Goal: Answer question/provide support

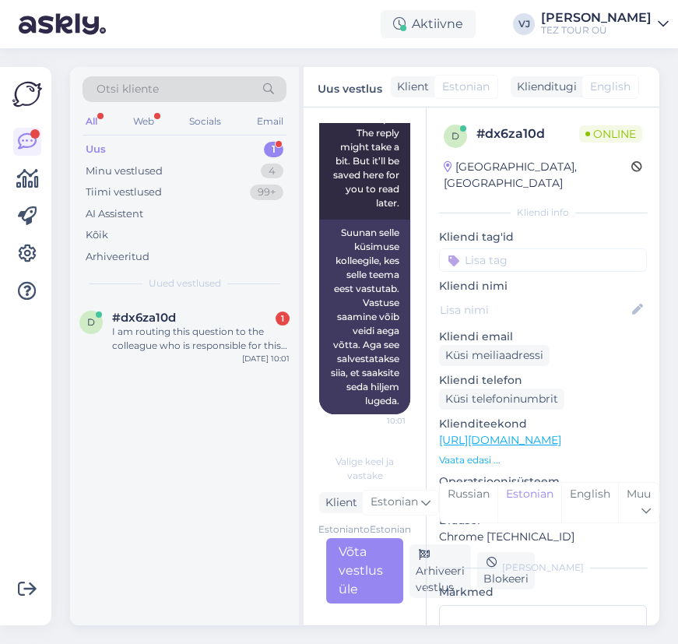
click at [341, 578] on div "Estonian to Estonian Võta vestlus üle" at bounding box center [364, 570] width 77 height 65
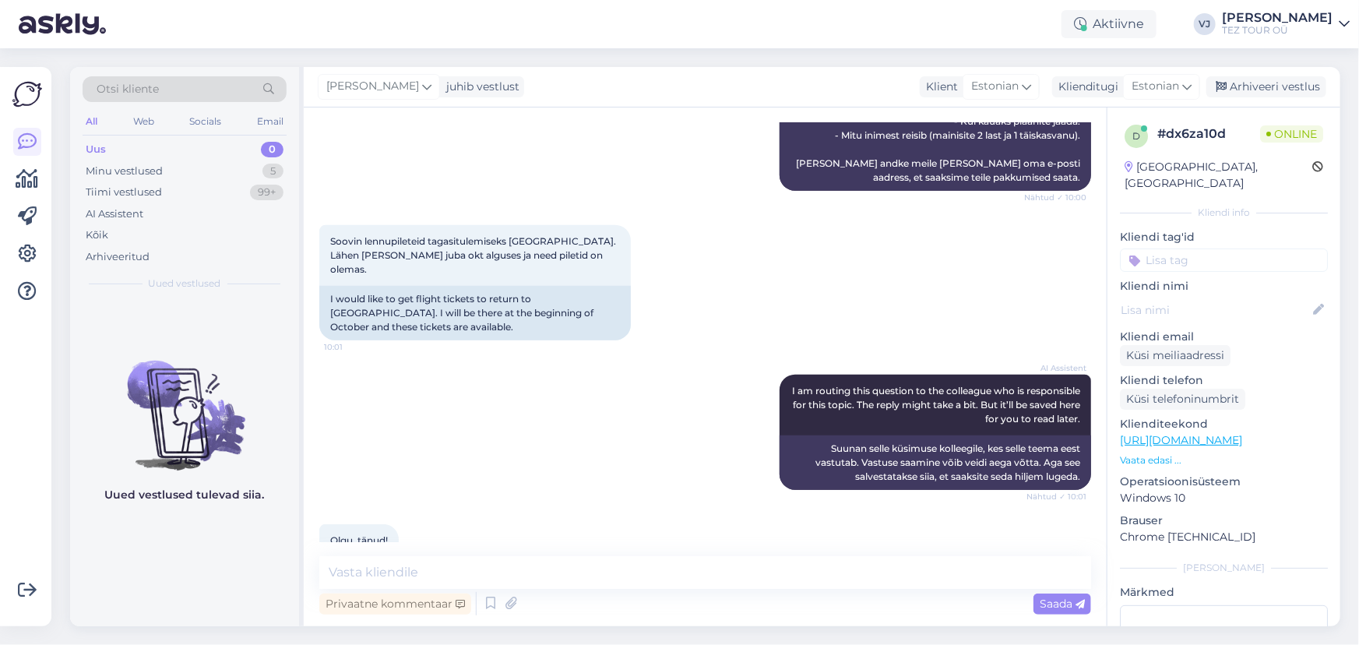
scroll to position [619, 0]
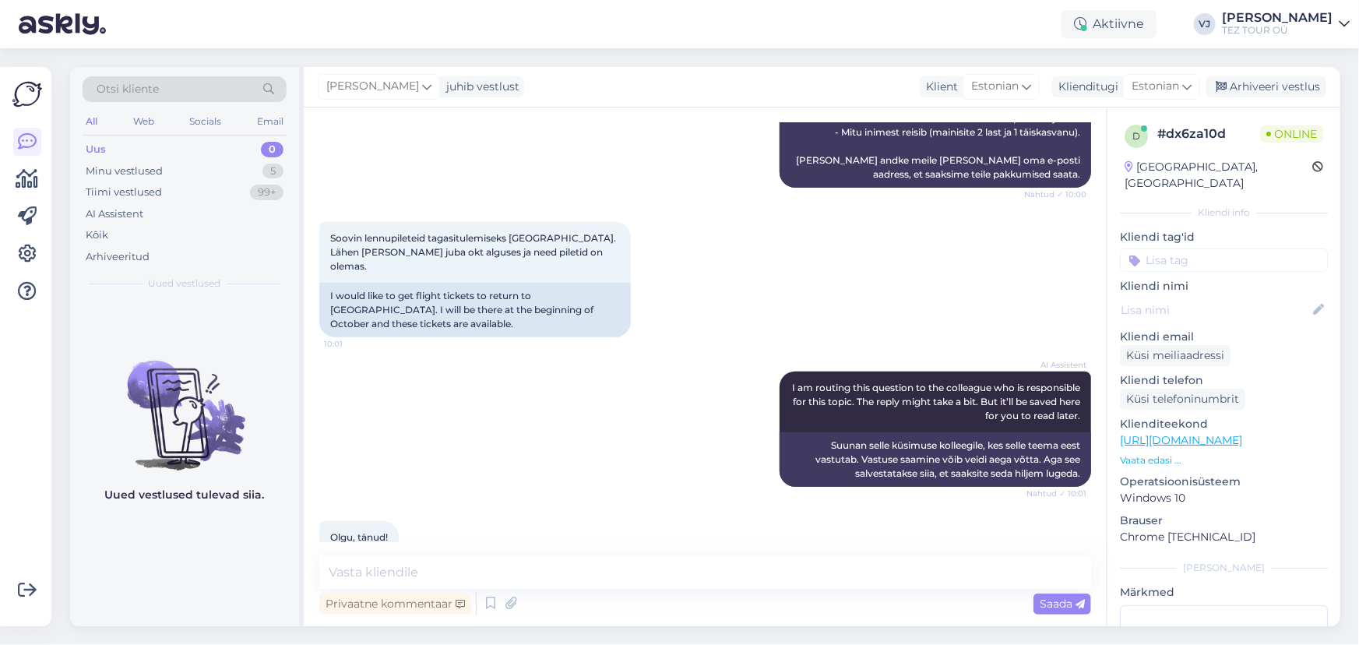
click at [557, 392] on div "AI Assistent I am routing this question to the colleague who is responsible for…" at bounding box center [705, 428] width 772 height 149
click at [495, 448] on div "AI Assistent I am routing this question to the colleague who is responsible for…" at bounding box center [705, 428] width 772 height 149
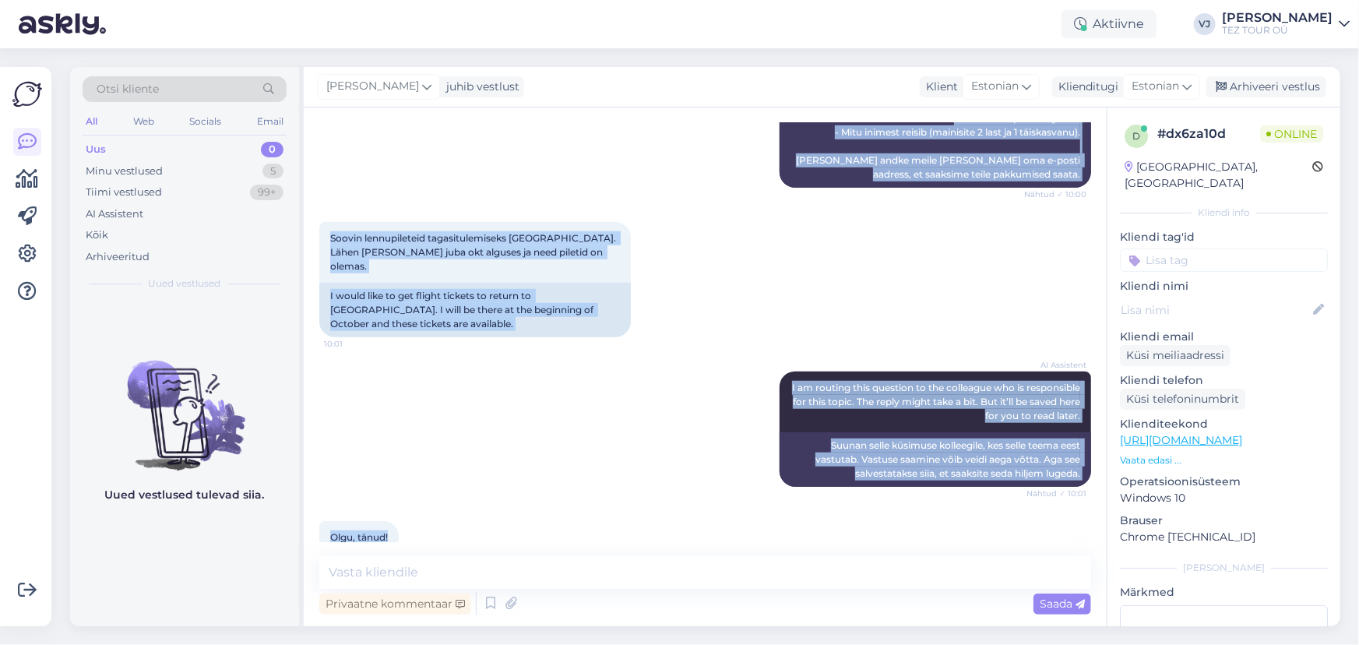
drag, startPoint x: 329, startPoint y: 218, endPoint x: 845, endPoint y: 529, distance: 601.8
click at [677, 529] on div "Vestlus algas Sep 5 2025 Tere! Soovin lennupiletitele hinnapakkumist Kreeta-Tal…" at bounding box center [712, 332] width 786 height 419
copy div "Tere! Soovin lennupiletitele hinnapakkumist Kreeta-Tallinn 27.10.2025 või 28.10…"
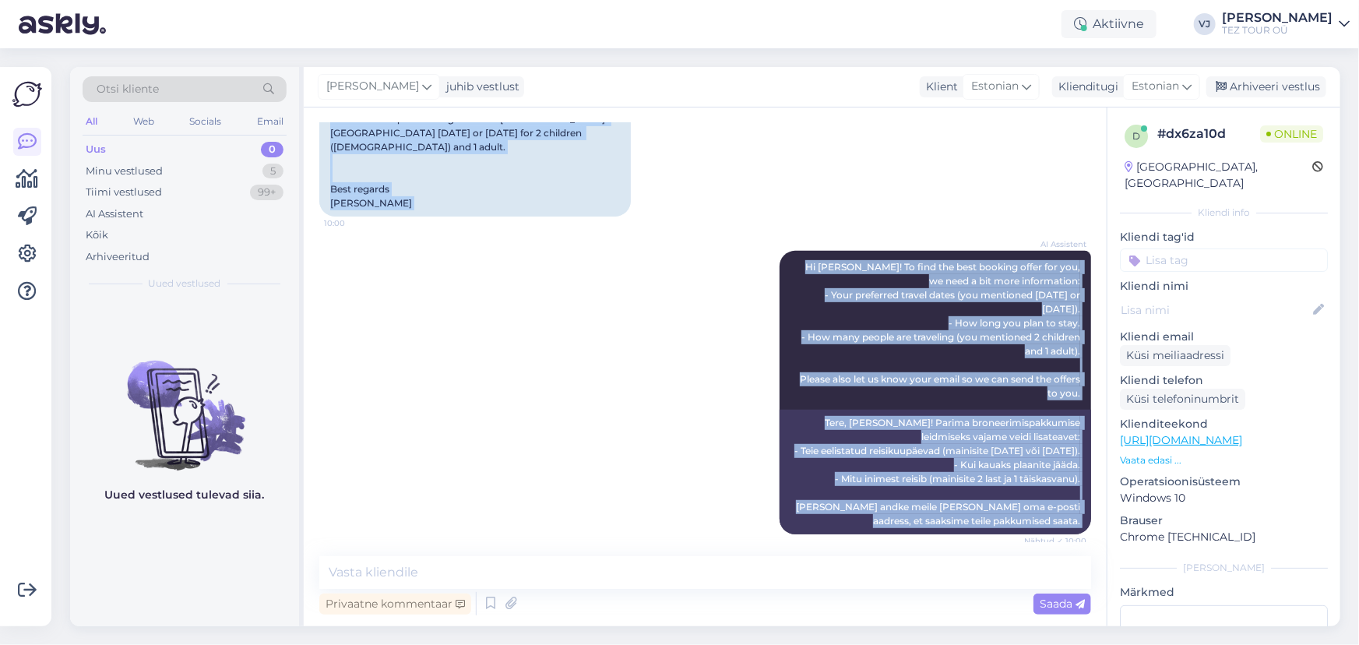
click at [635, 357] on div "AI Assistent Hi Evelin! To find the best booking offer for you, we need a bit m…" at bounding box center [705, 393] width 772 height 318
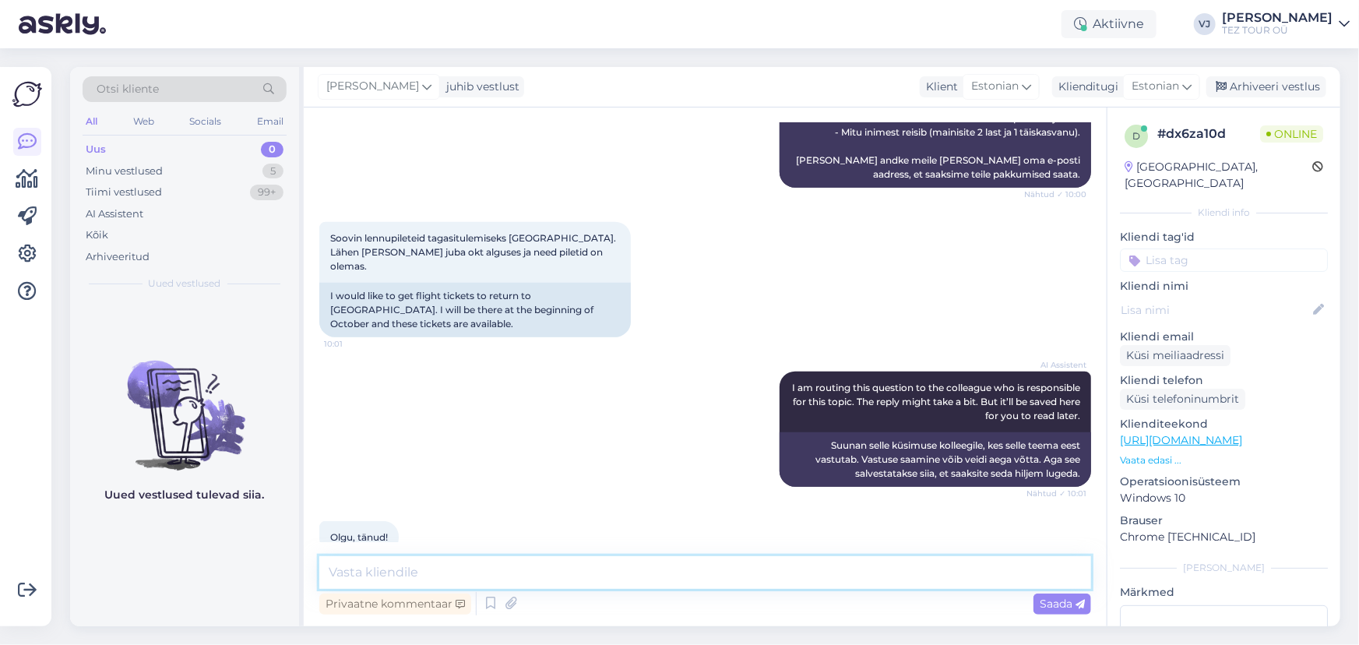
click at [581, 572] on textarea at bounding box center [705, 572] width 772 height 33
type textarea "Tere"
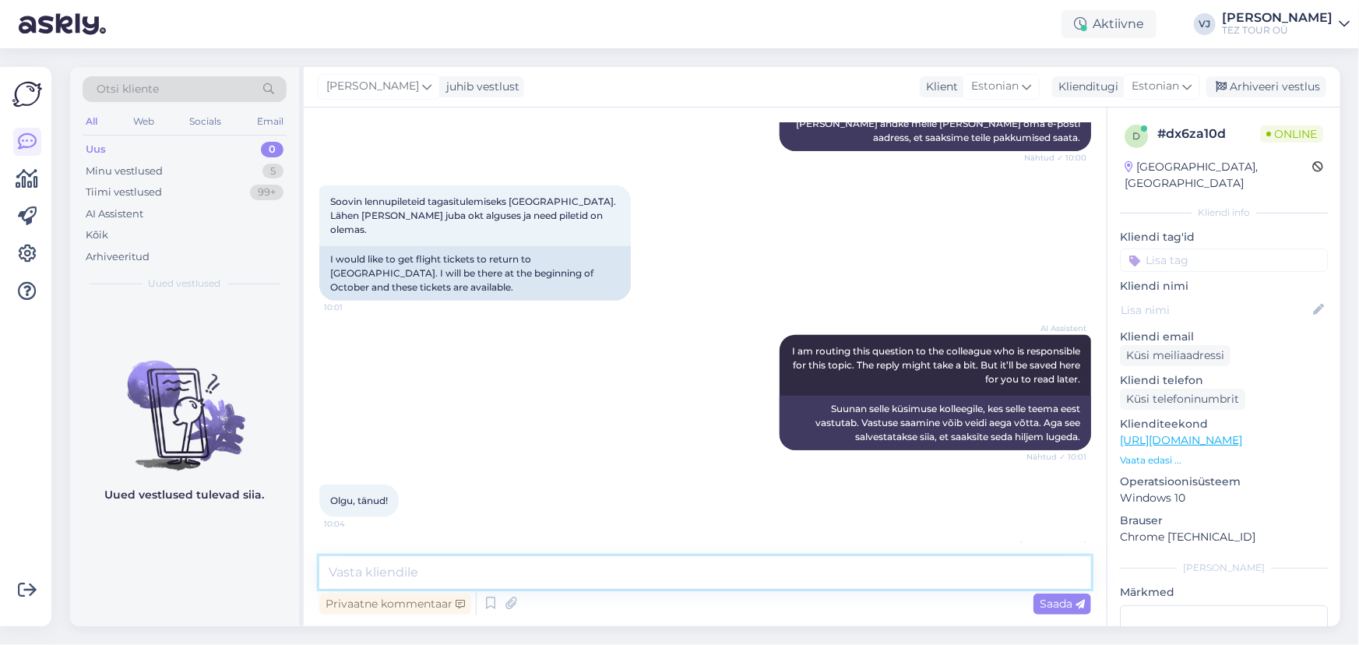
scroll to position [685, 0]
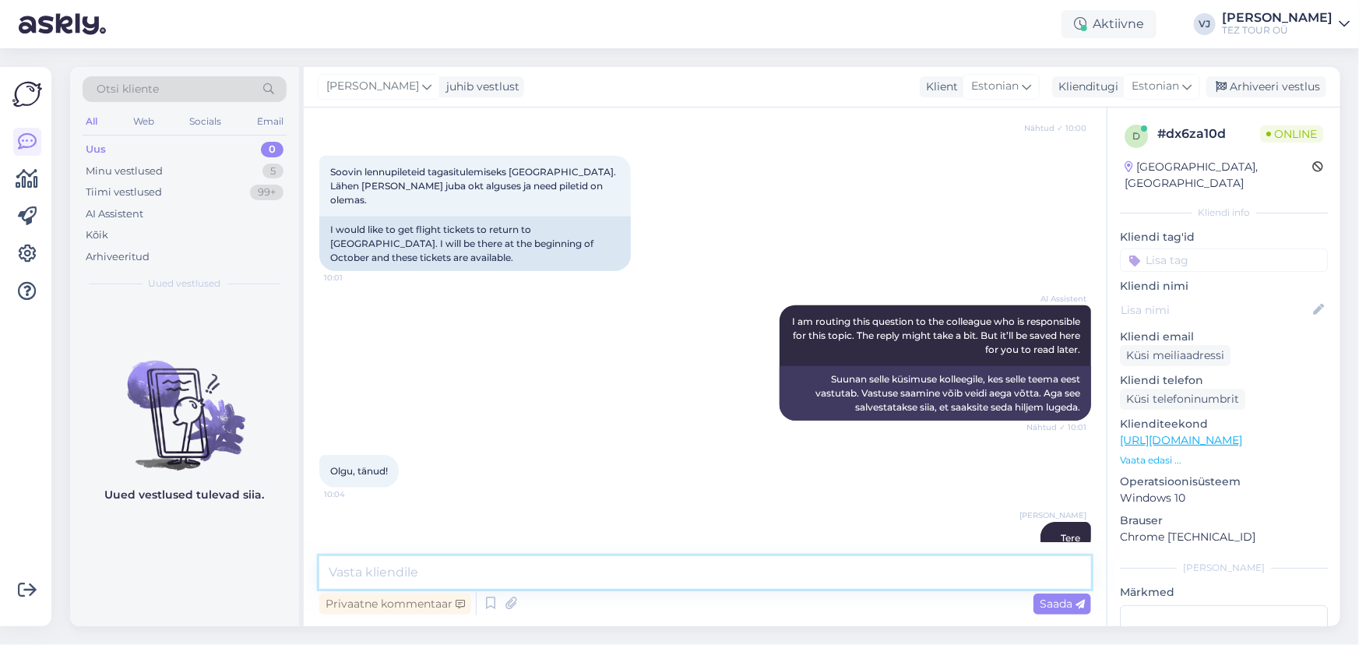
click at [486, 574] on textarea at bounding box center [705, 572] width 772 height 33
type textarea "Meie viimane tagasi lend [GEOGRAPHIC_DATA] saarelt on 22.10"
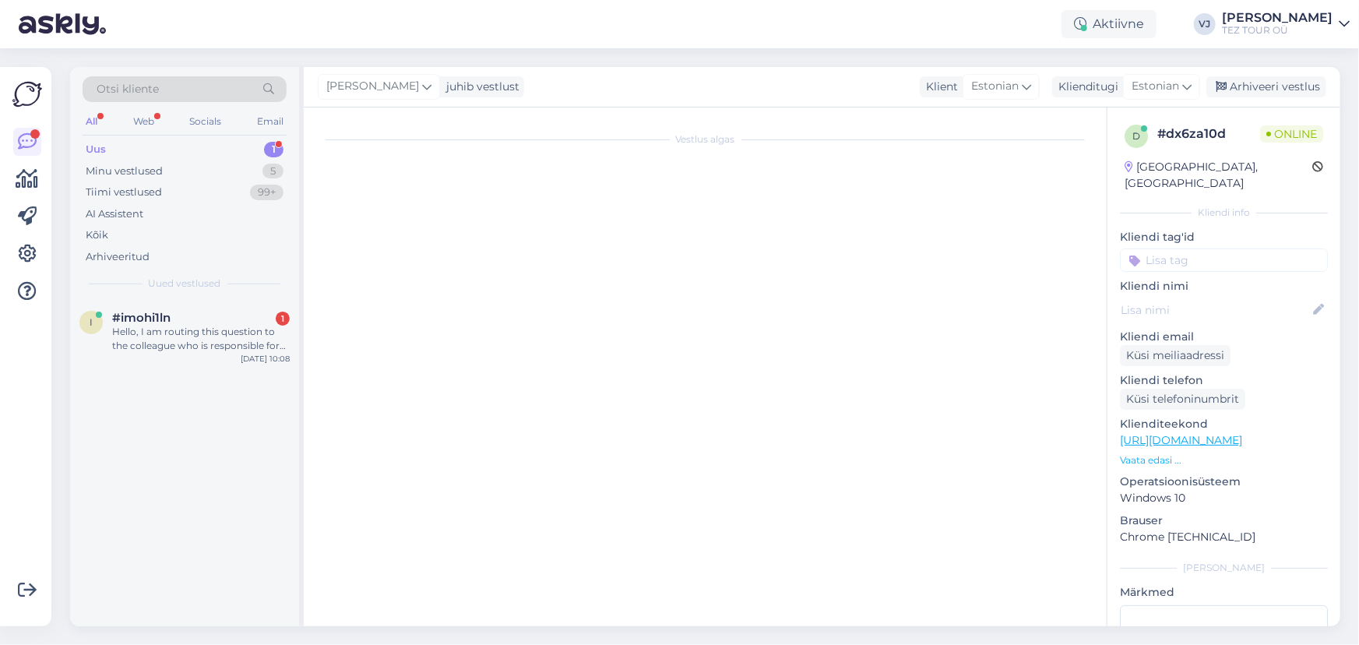
scroll to position [0, 0]
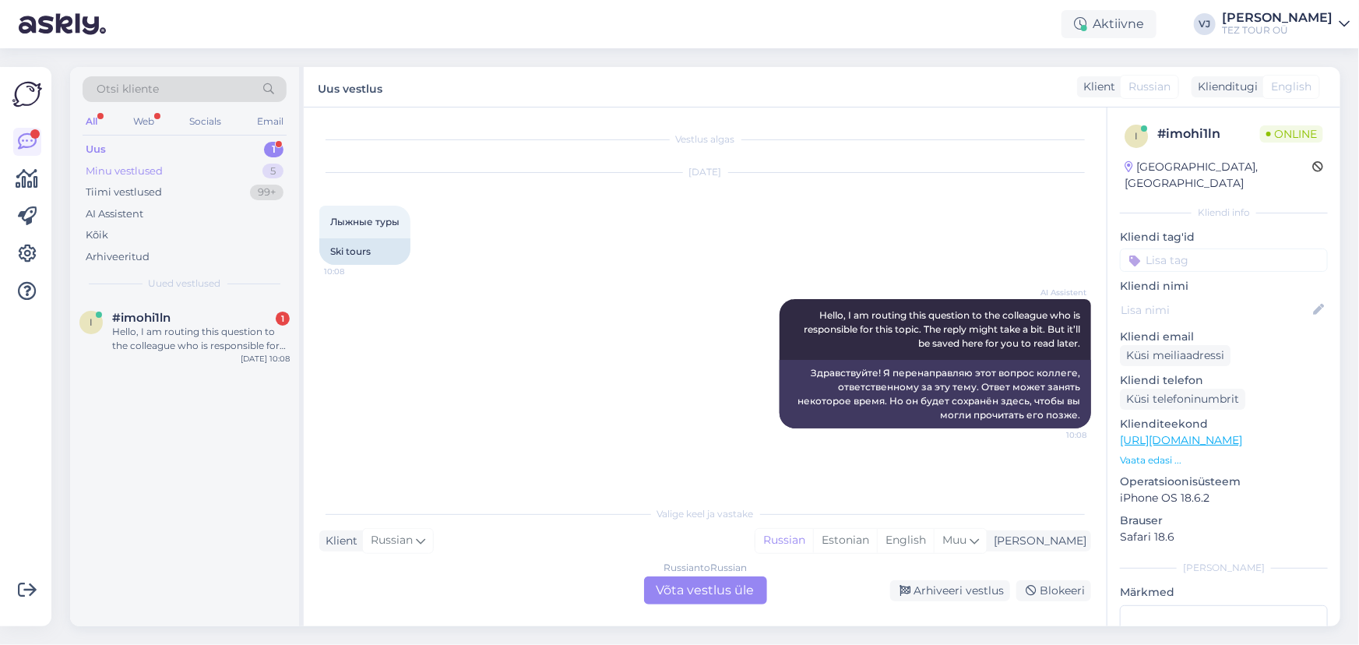
click at [245, 170] on div "Minu vestlused 5" at bounding box center [185, 171] width 204 height 22
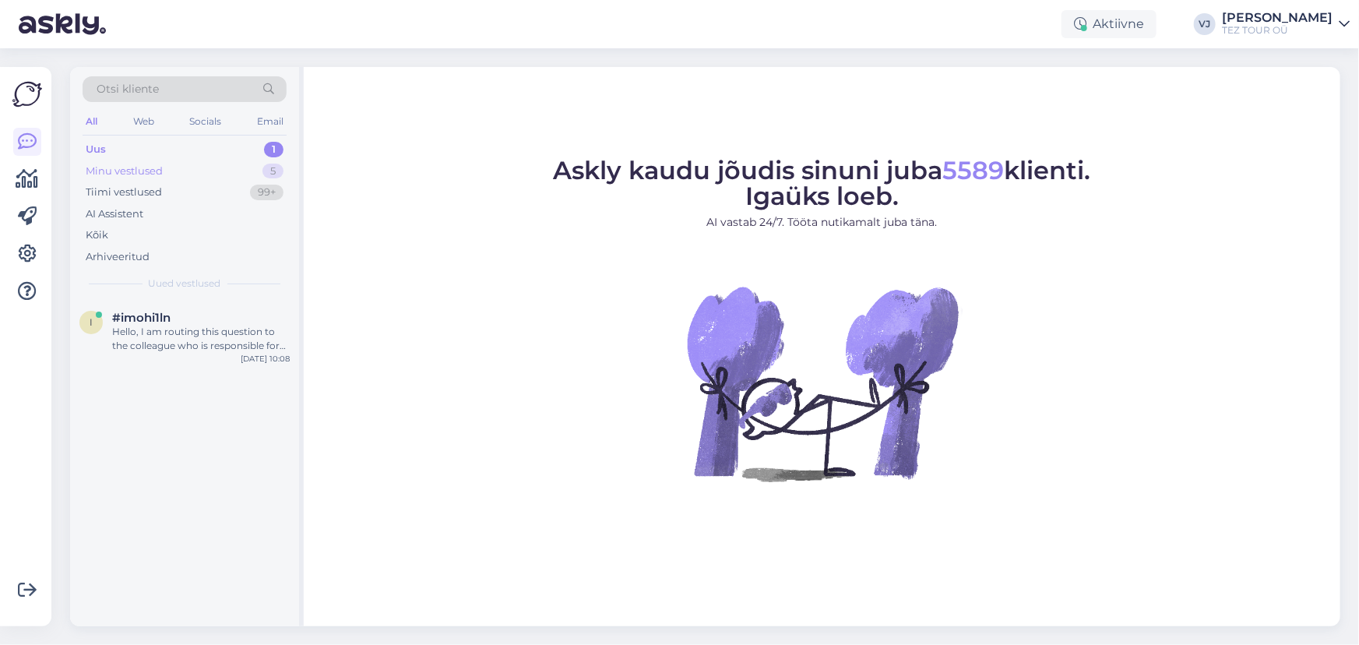
click at [242, 164] on div "Minu vestlused 5" at bounding box center [185, 171] width 204 height 22
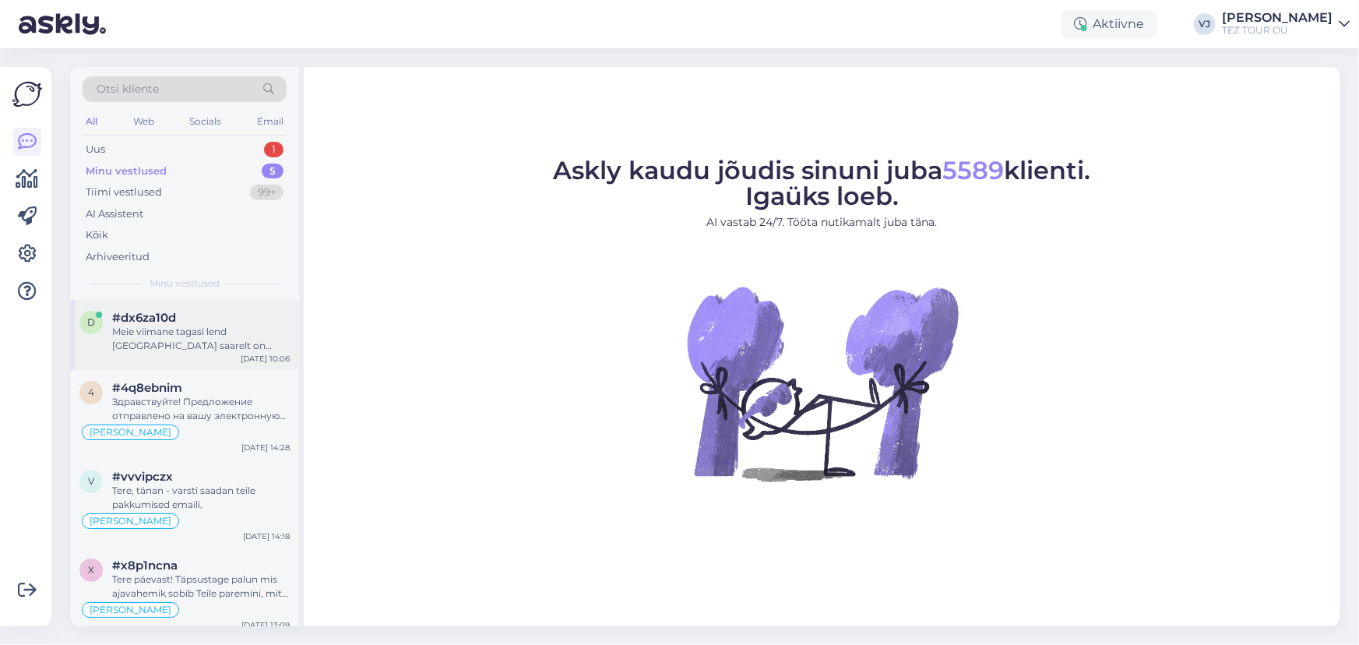
click at [195, 344] on div "Meie viimane tagasi lend [GEOGRAPHIC_DATA] saarelt on 22.10" at bounding box center [201, 339] width 178 height 28
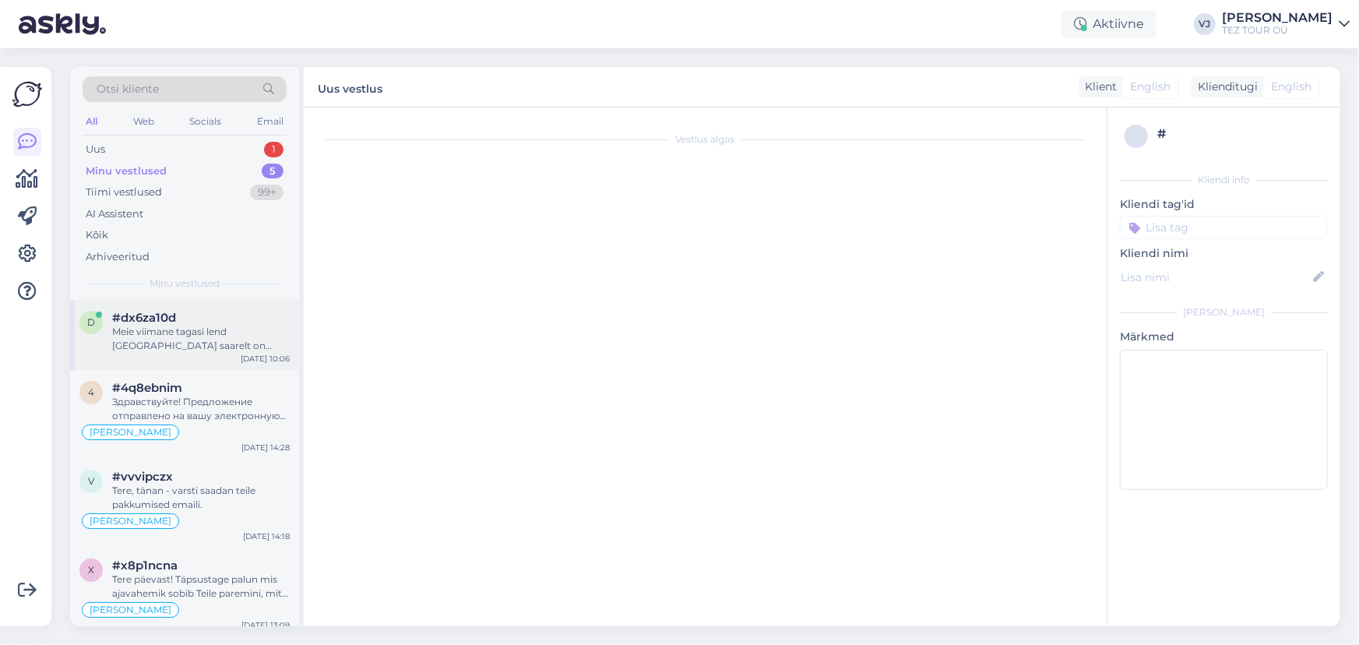
scroll to position [753, 0]
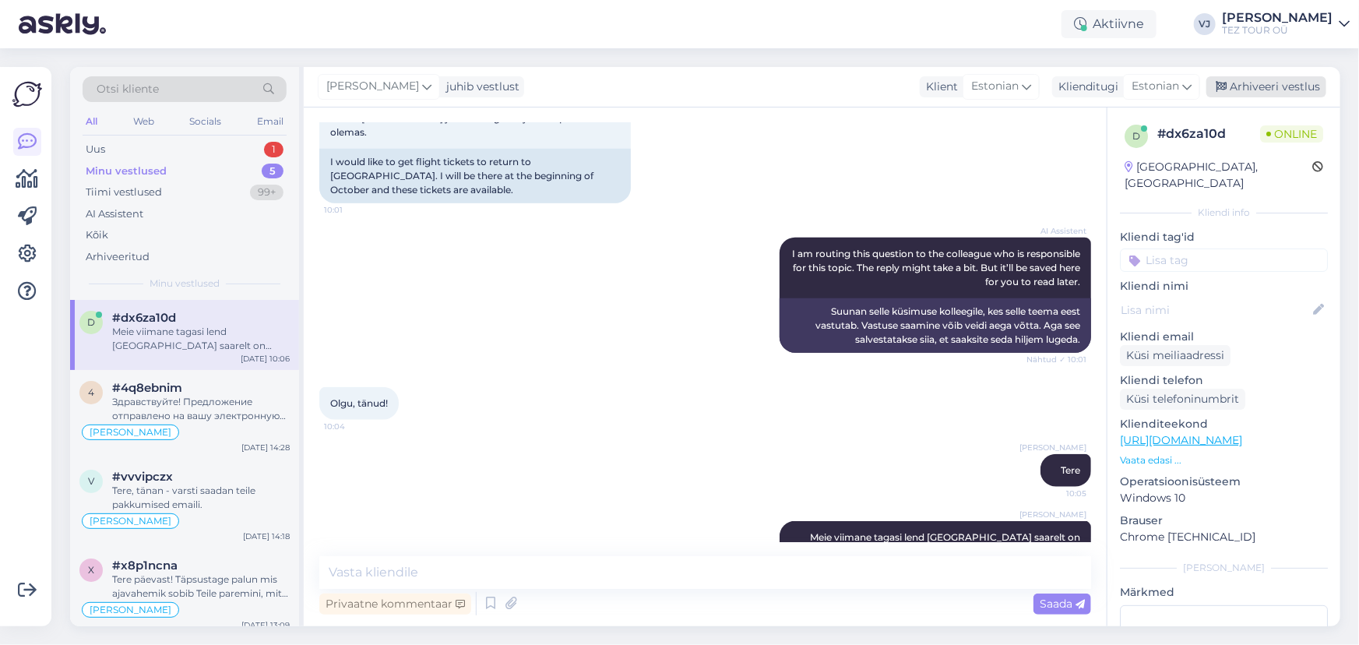
click at [1257, 93] on div "Arhiveeri vestlus" at bounding box center [1266, 86] width 120 height 21
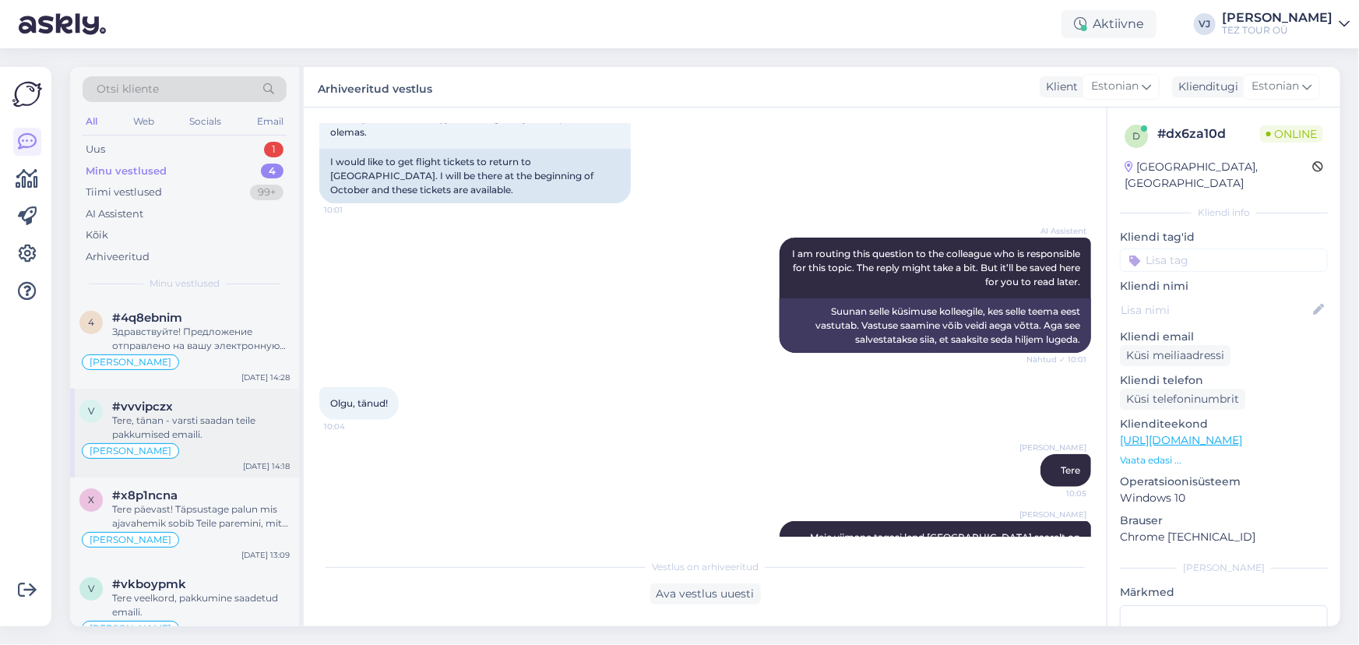
click at [135, 408] on span "#vvvipczx" at bounding box center [142, 406] width 61 height 14
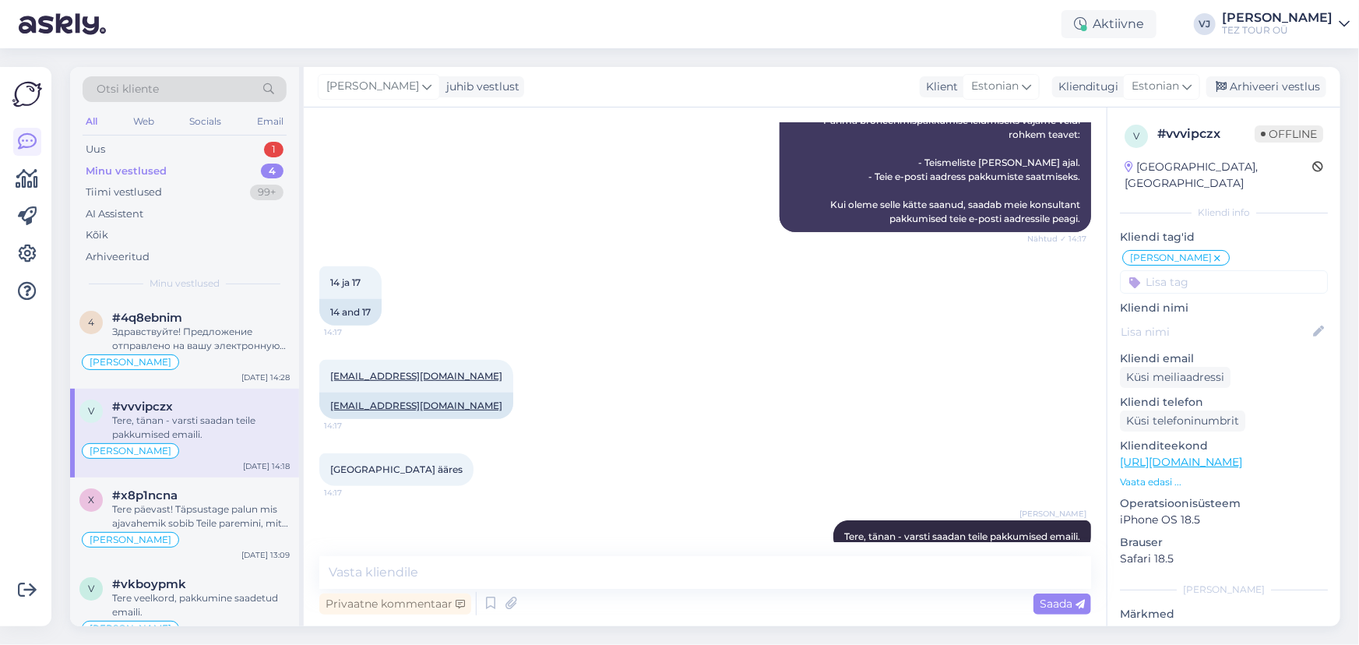
scroll to position [378, 0]
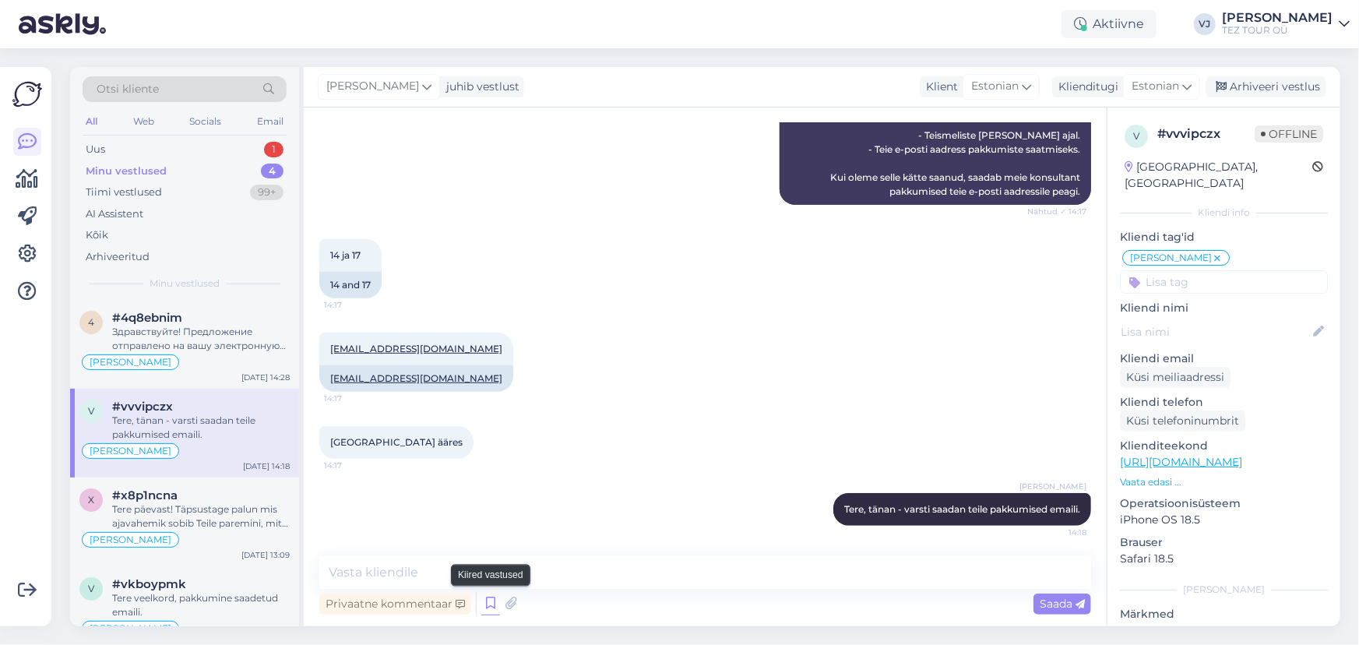
click at [487, 598] on icon at bounding box center [490, 603] width 19 height 23
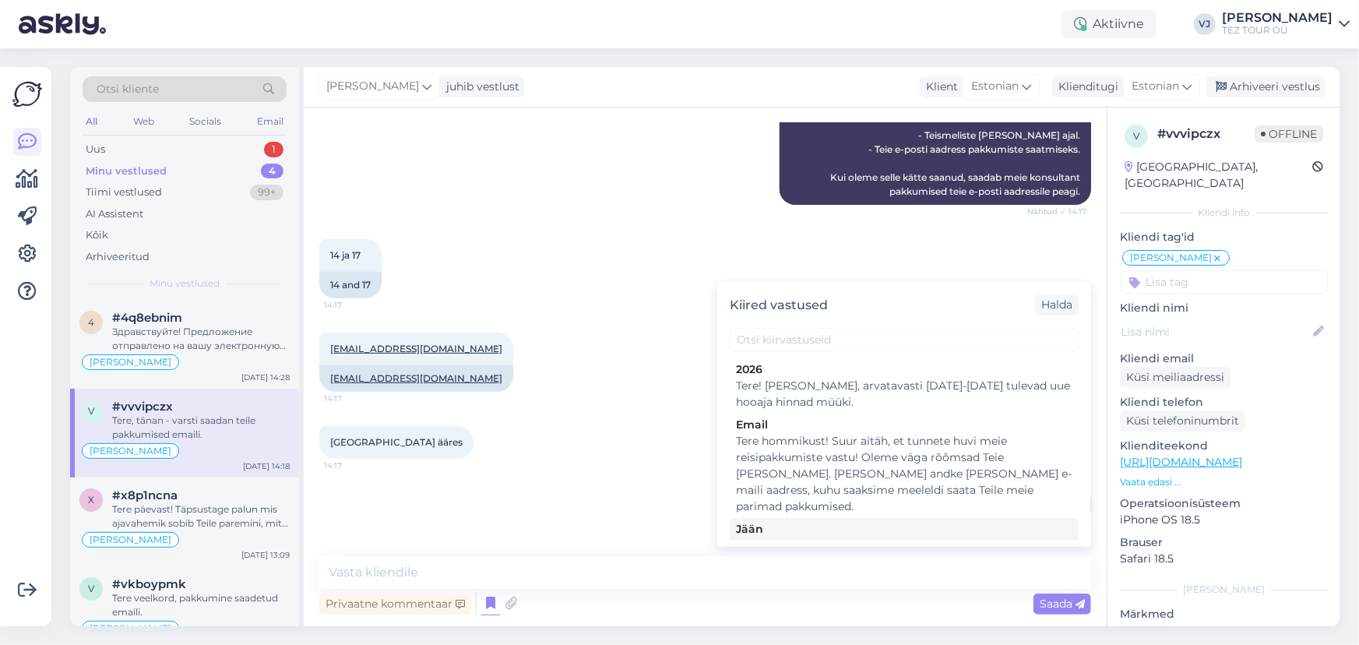
click at [866, 537] on div "Tere! Pakkumine saadetud Teie meilile. Jään ootama Teie valikut ja broneerimiss…" at bounding box center [904, 553] width 336 height 33
type textarea "Tere! Pakkumine saadetud Teie meilile. Jään ootama Teie valikut ja broneerimiss…"
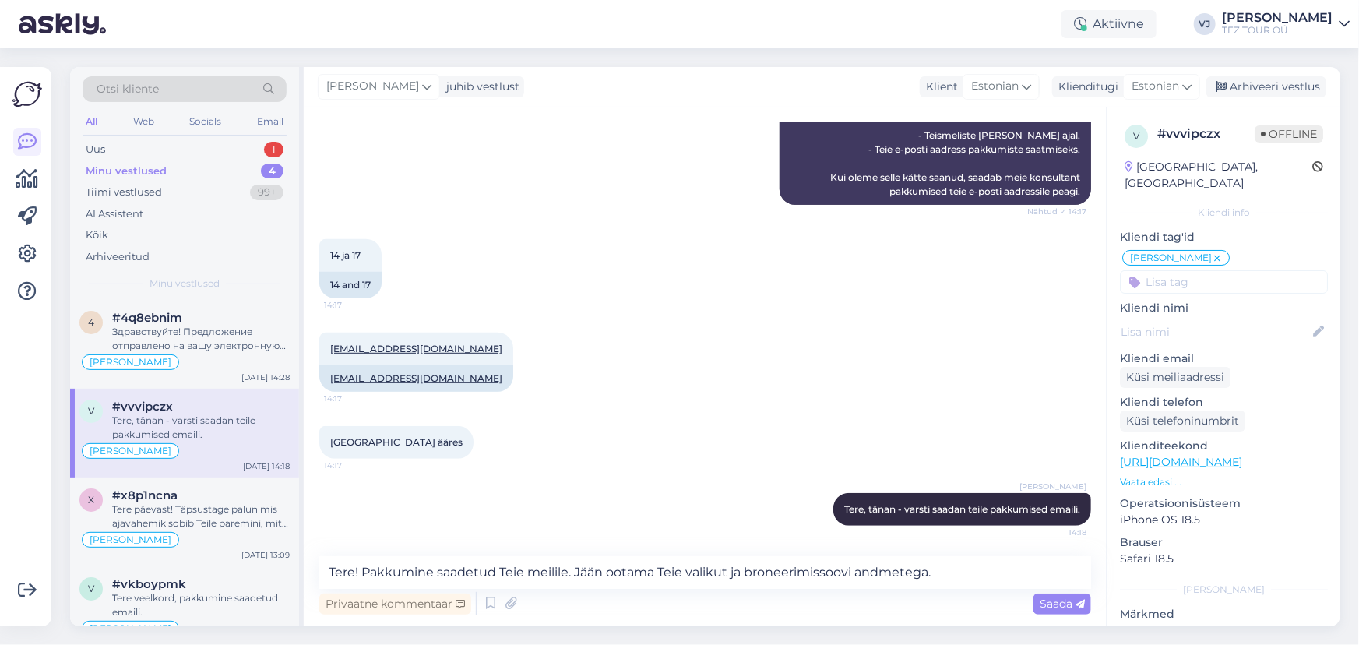
click at [1057, 590] on div "Privaatne kommentaar Saada" at bounding box center [705, 604] width 772 height 30
click at [1057, 602] on span "Saada" at bounding box center [1061, 603] width 45 height 14
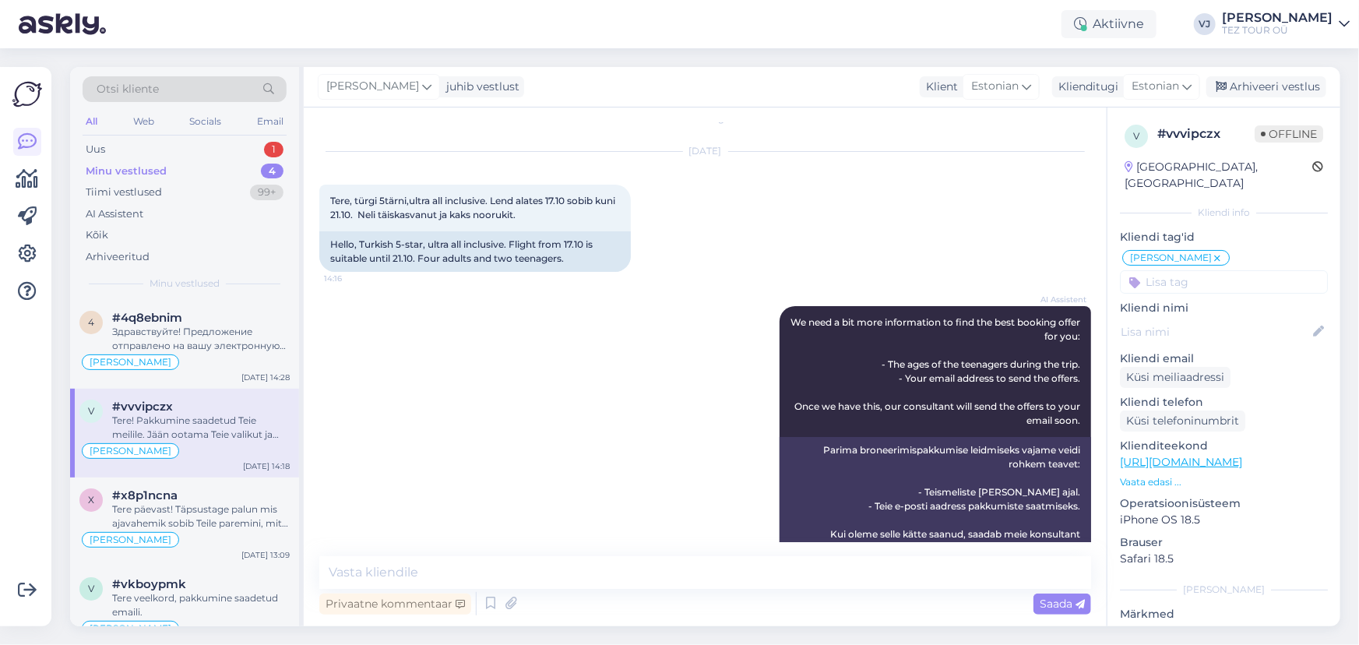
scroll to position [0, 0]
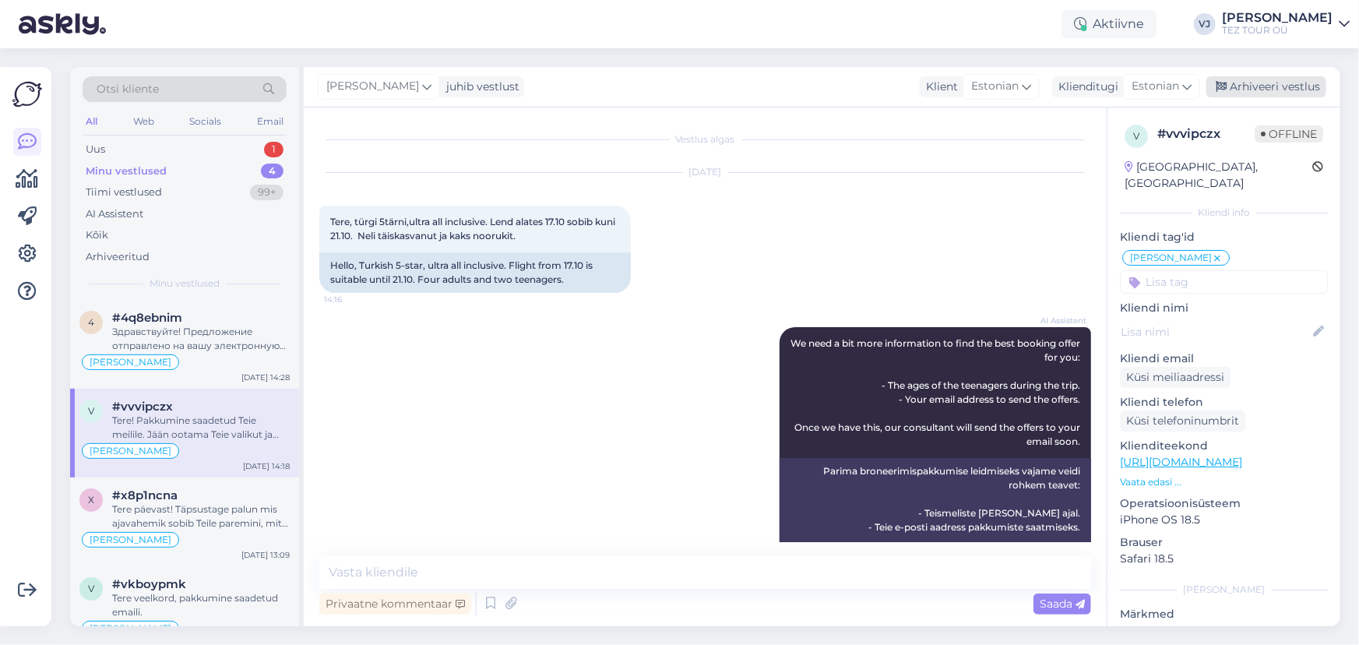
click at [1267, 86] on div "Arhiveeri vestlus" at bounding box center [1266, 86] width 120 height 21
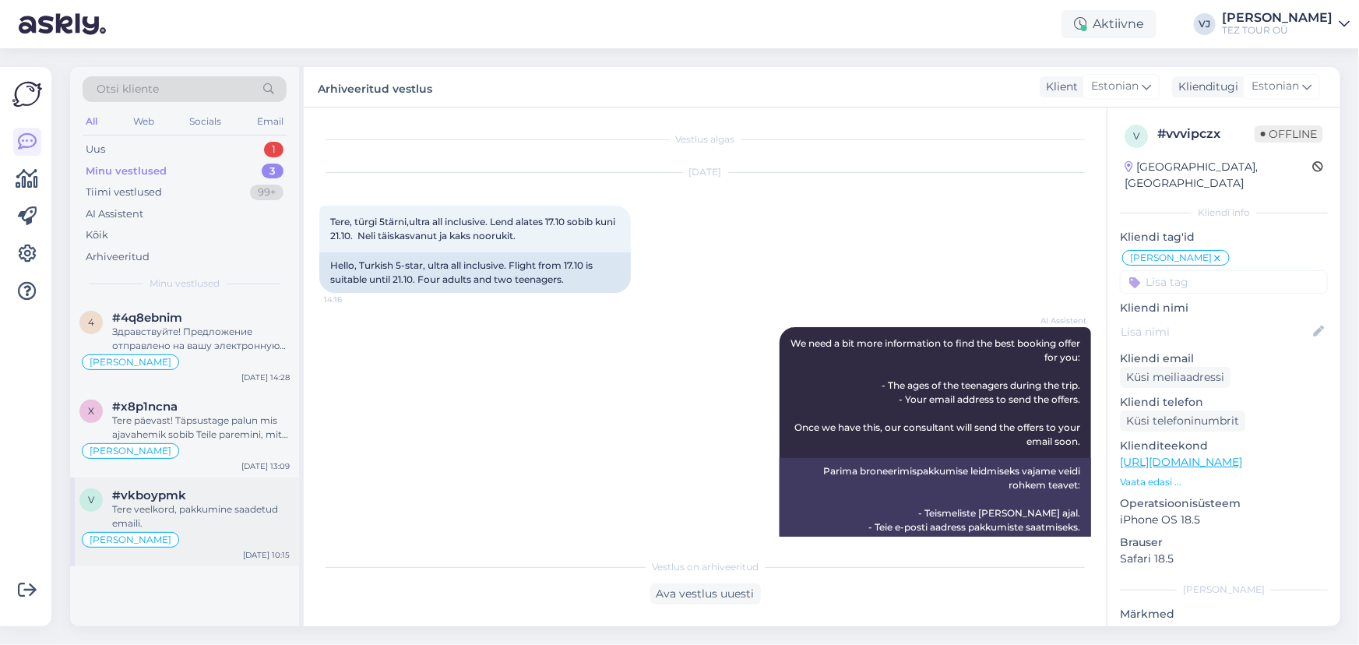
click at [160, 522] on div "Tere veelkord, pakkumine saadetud emaili." at bounding box center [201, 516] width 178 height 28
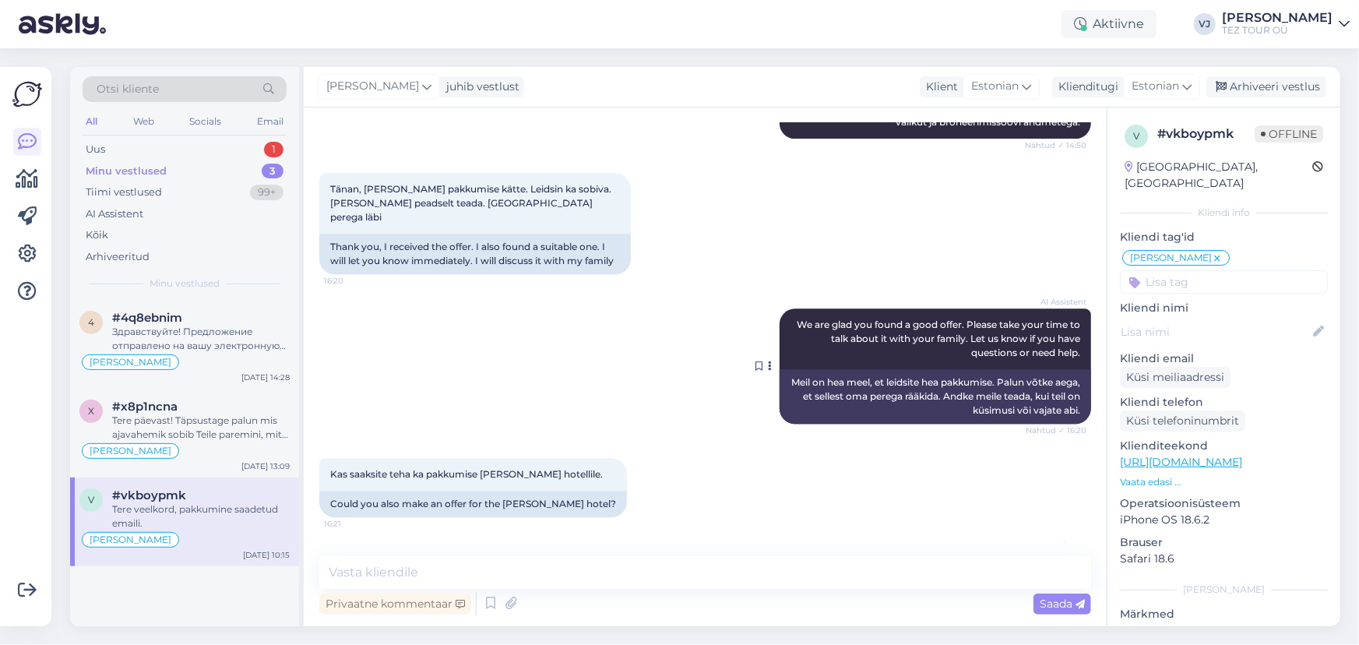
scroll to position [1988, 0]
click at [208, 413] on div "Tere päevast! Täpsustage palun mis ajavahemik sobib Teile paremini, mitu reisij…" at bounding box center [201, 427] width 178 height 28
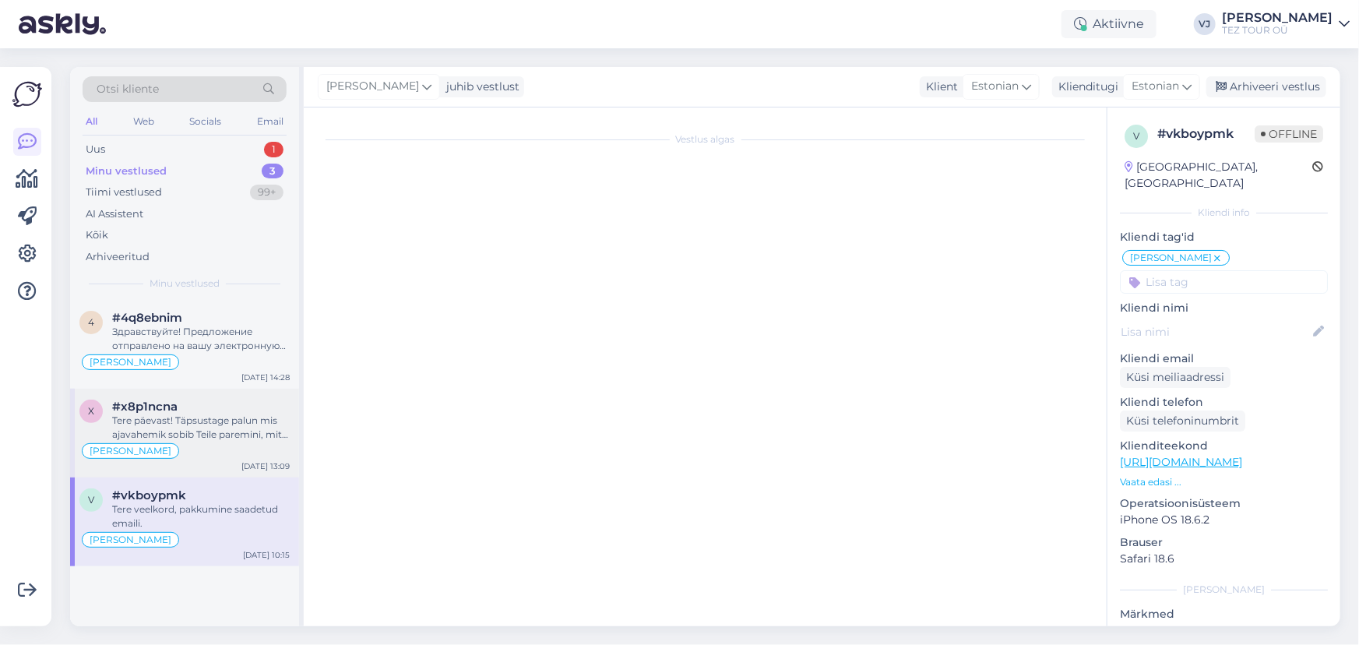
scroll to position [68, 0]
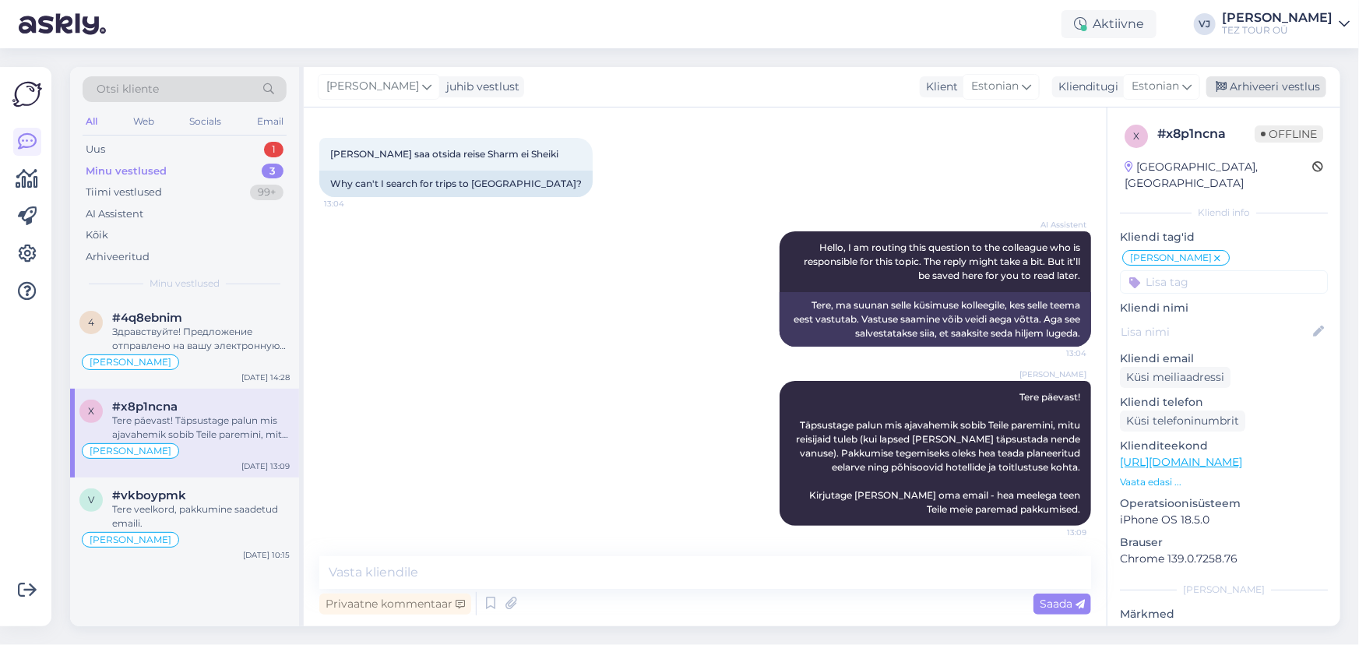
click at [1243, 84] on div "Arhiveeri vestlus" at bounding box center [1266, 86] width 120 height 21
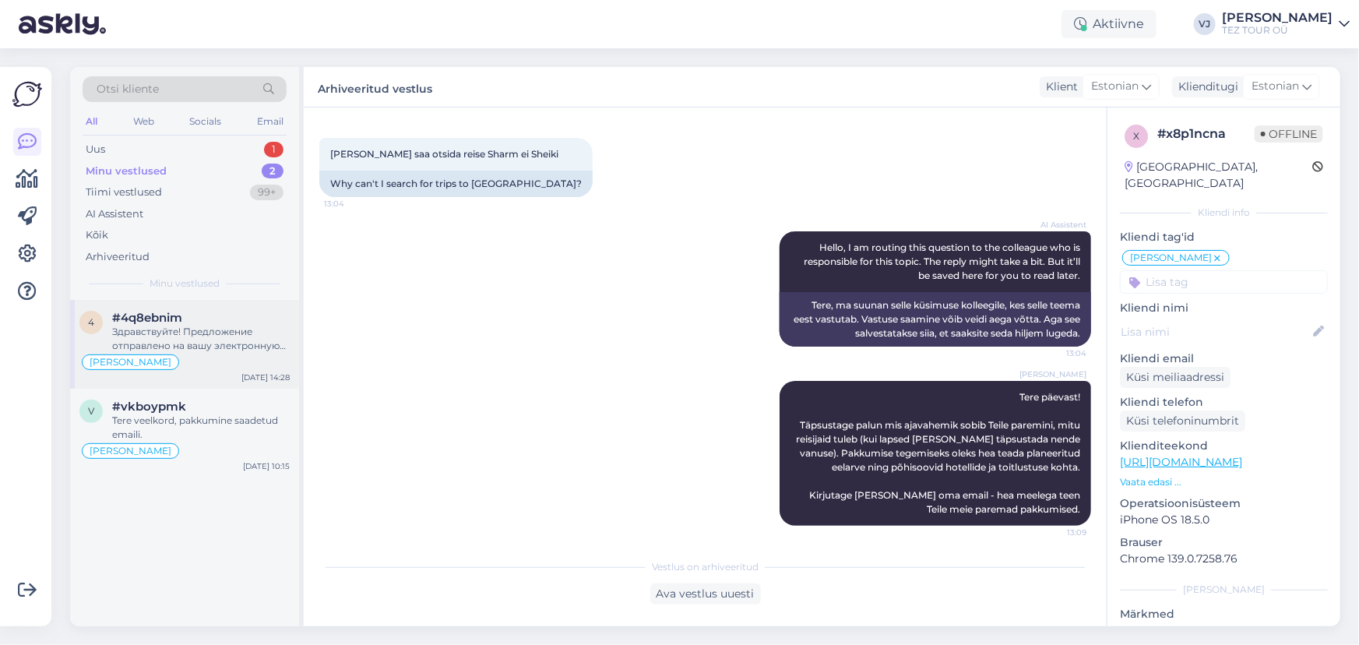
scroll to position [69, 0]
click at [204, 327] on div "Здравствуйте! Предложение отправлено на вашу электронную почту. Я жду вашего вы…" at bounding box center [201, 339] width 178 height 28
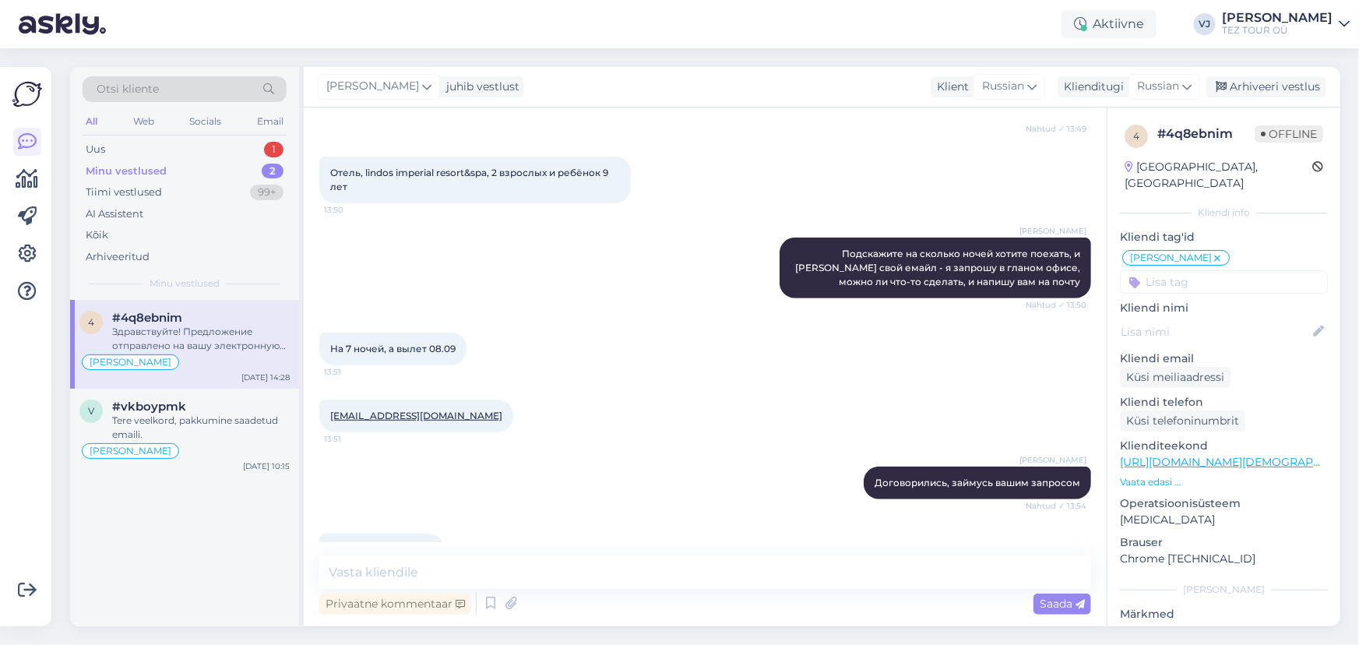
scroll to position [402, 0]
click at [1250, 79] on div "Arhiveeri vestlus" at bounding box center [1266, 86] width 120 height 21
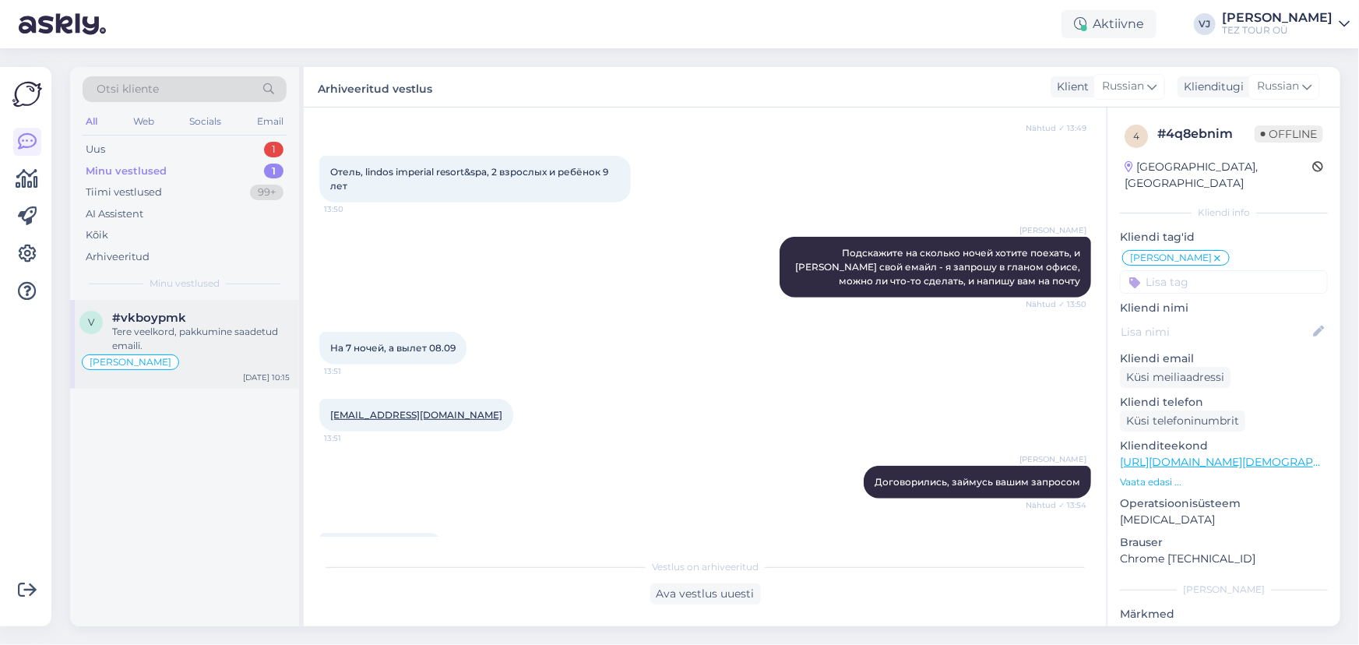
click at [226, 327] on div "Tere veelkord, pakkumine saadetud emaili." at bounding box center [201, 339] width 178 height 28
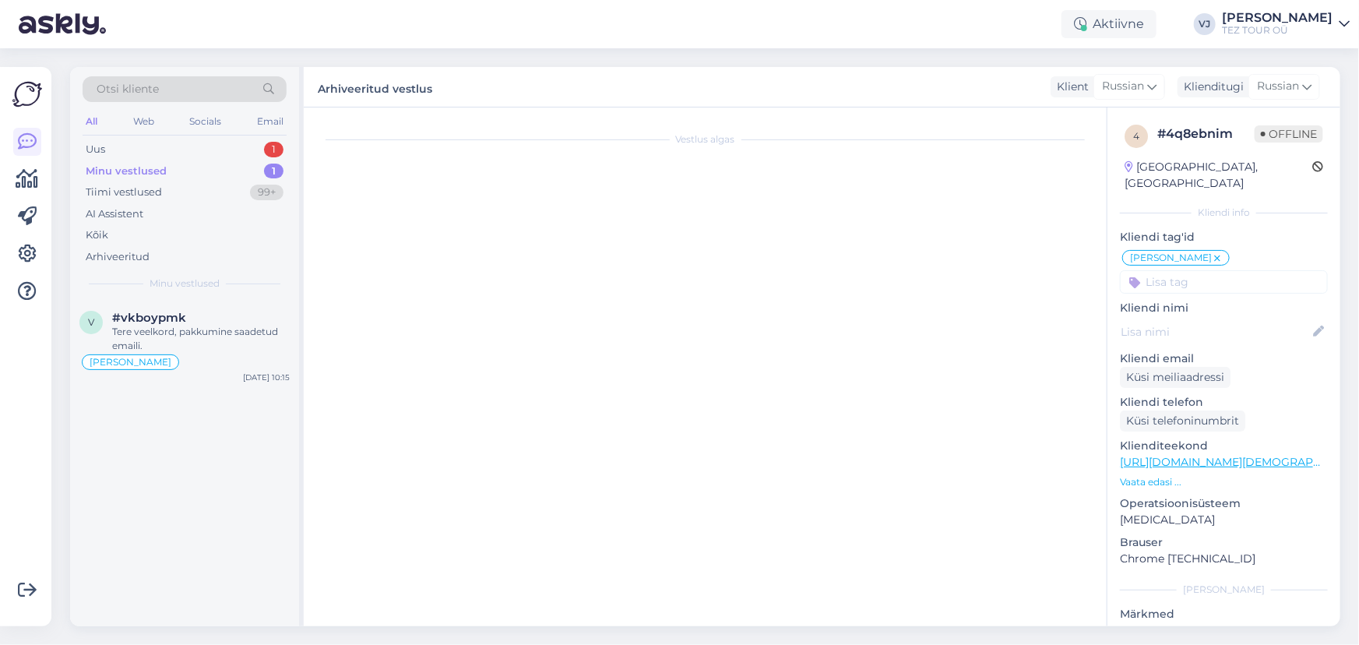
scroll to position [2448, 0]
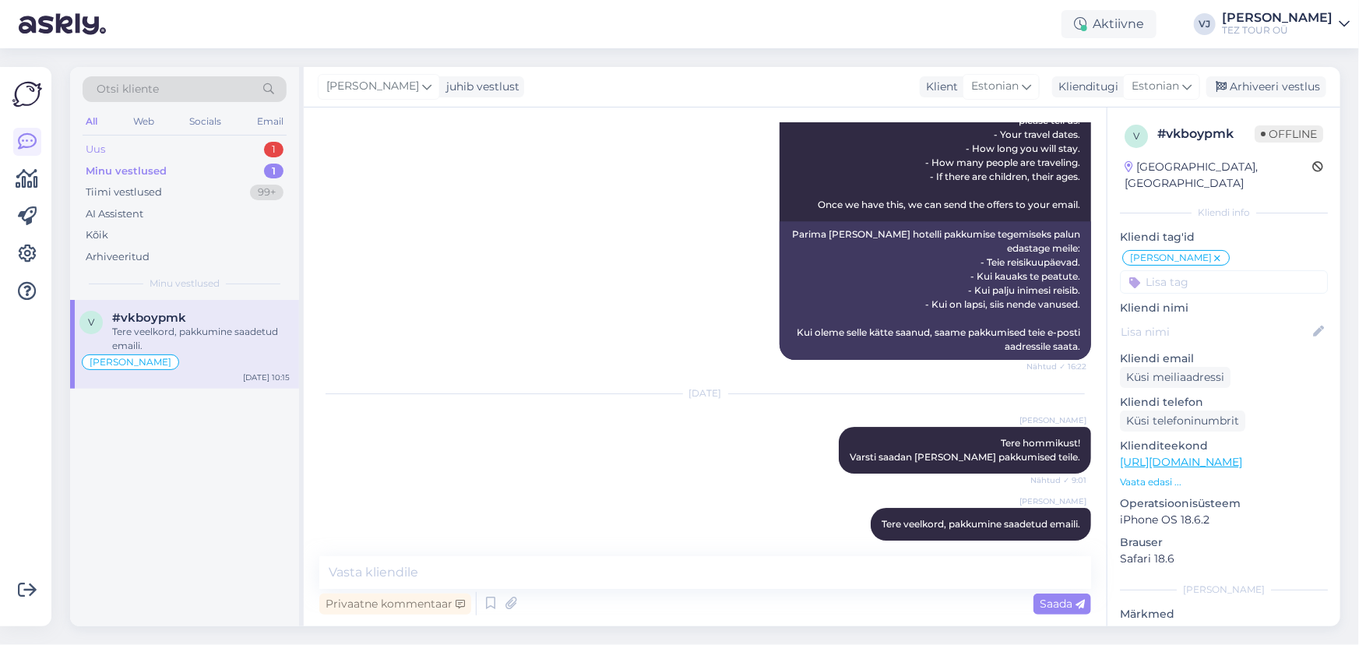
click at [234, 148] on div "Uus 1" at bounding box center [185, 150] width 204 height 22
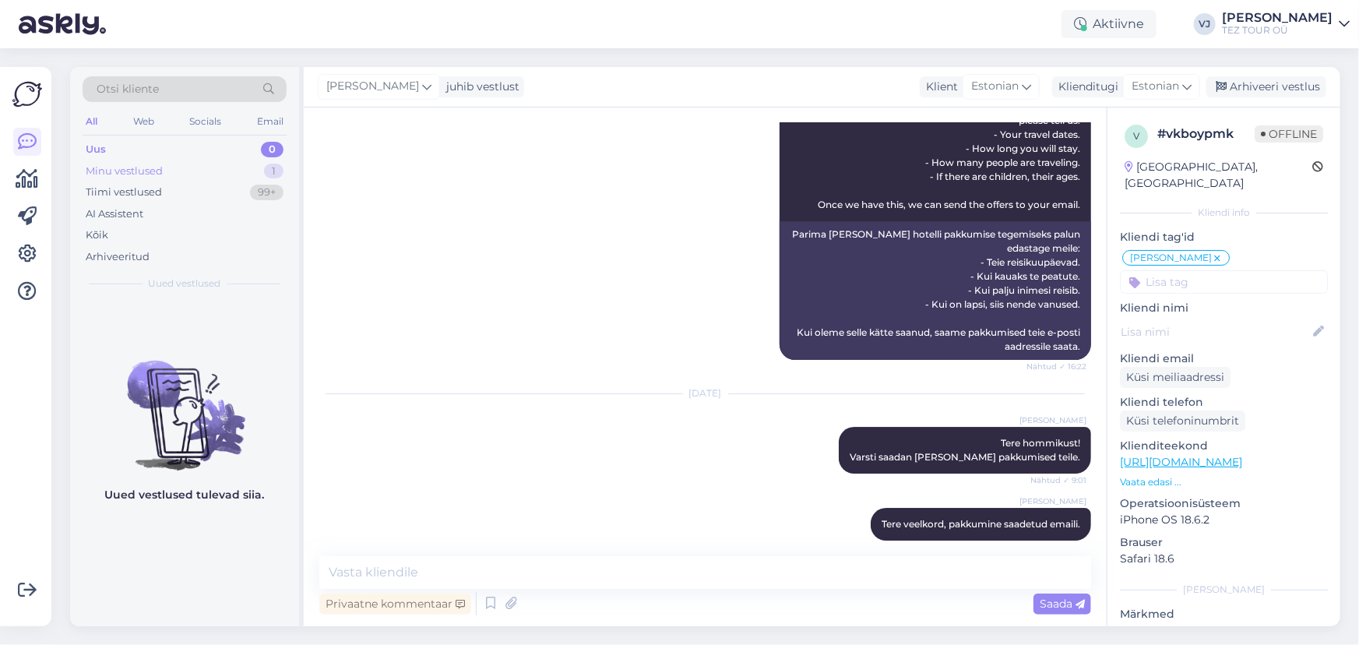
click at [226, 171] on div "Minu vestlused 1" at bounding box center [185, 171] width 204 height 22
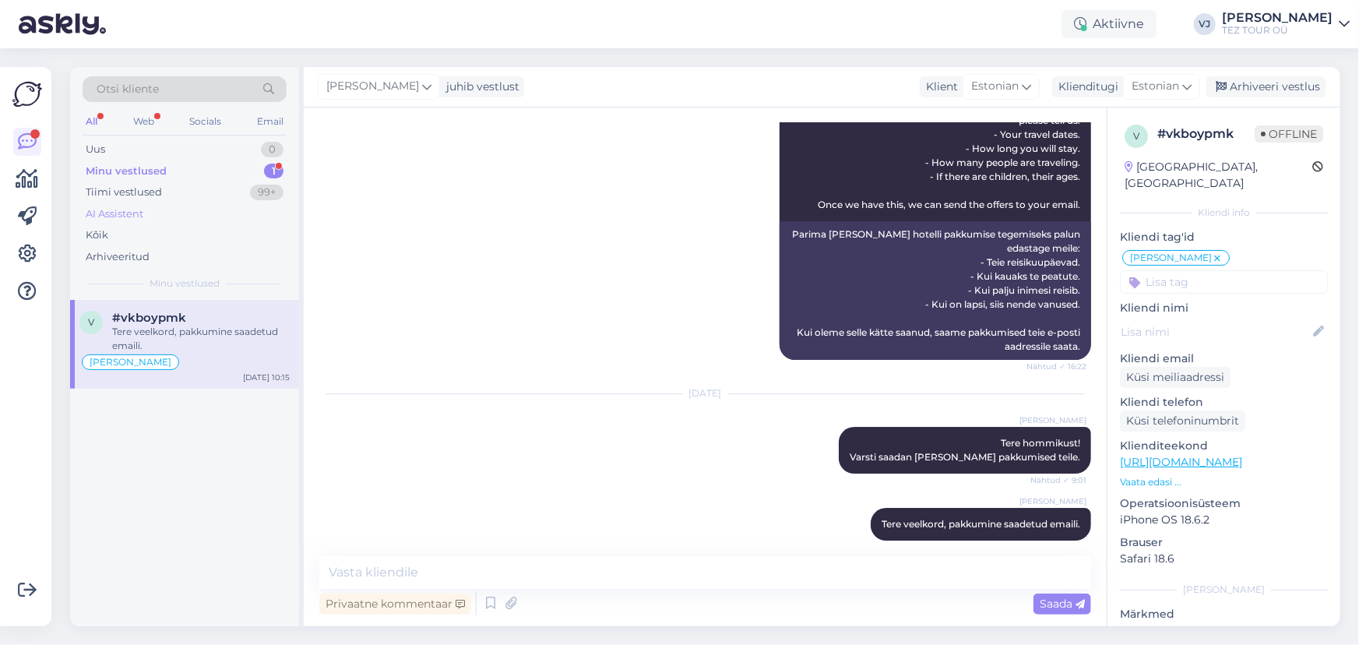
click at [132, 212] on div "AI Assistent" at bounding box center [115, 214] width 58 height 16
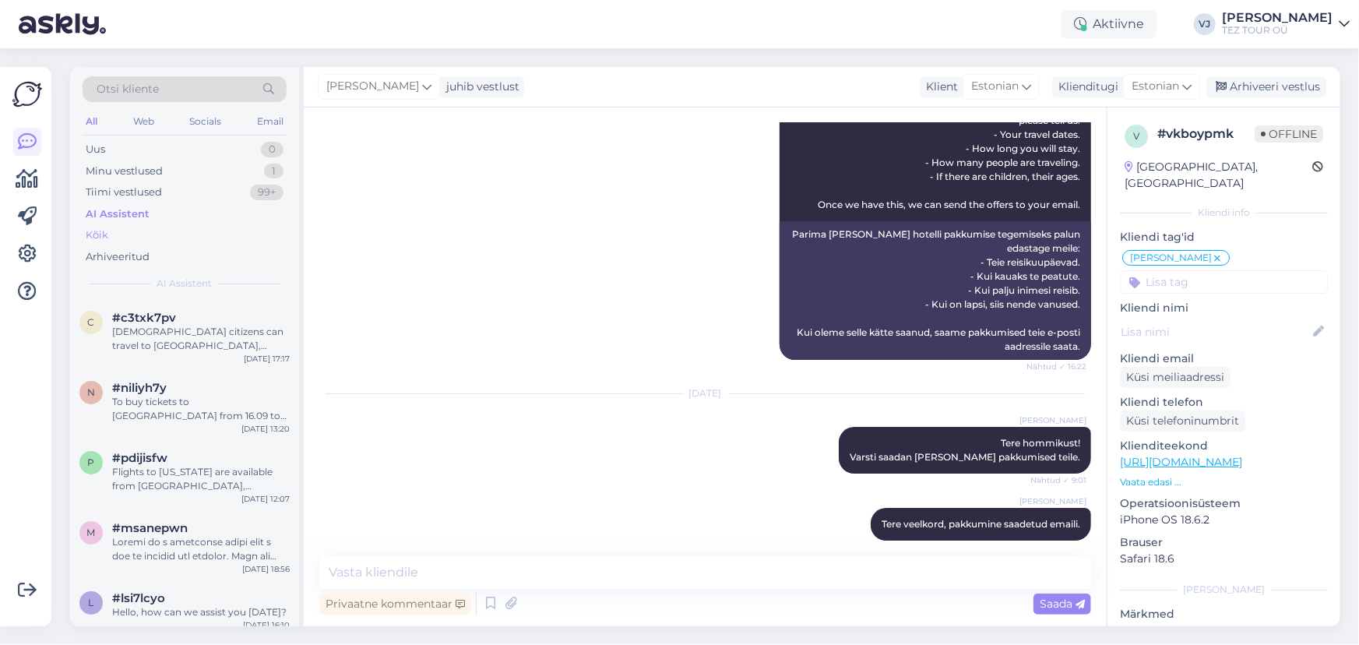
click at [135, 230] on div "Kõik" at bounding box center [185, 235] width 204 height 22
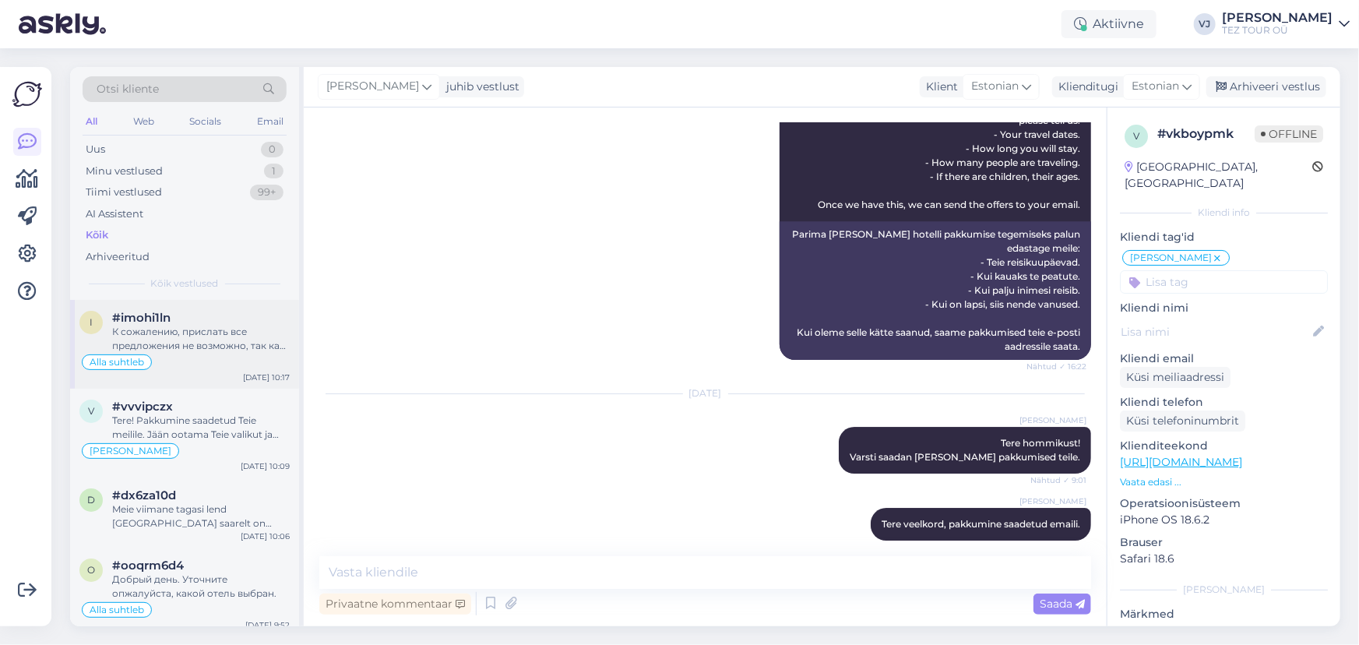
click at [191, 330] on div "К сожалению, прислать все предложения не возможно, так как в данном случае, мы …" at bounding box center [201, 339] width 178 height 28
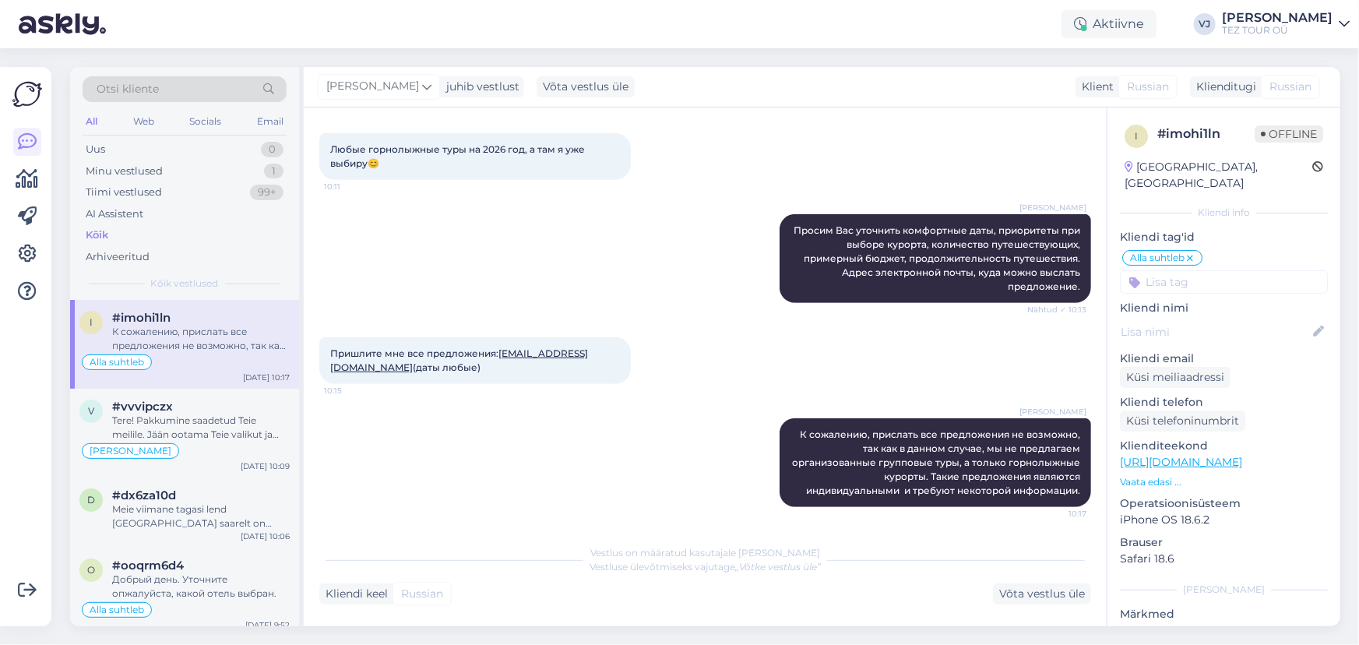
scroll to position [411, 0]
click at [206, 390] on div "v #vvvipczx Tere! Pakkumine saadetud Teie meilile. Jään ootama Teie valikut ja …" at bounding box center [184, 433] width 229 height 89
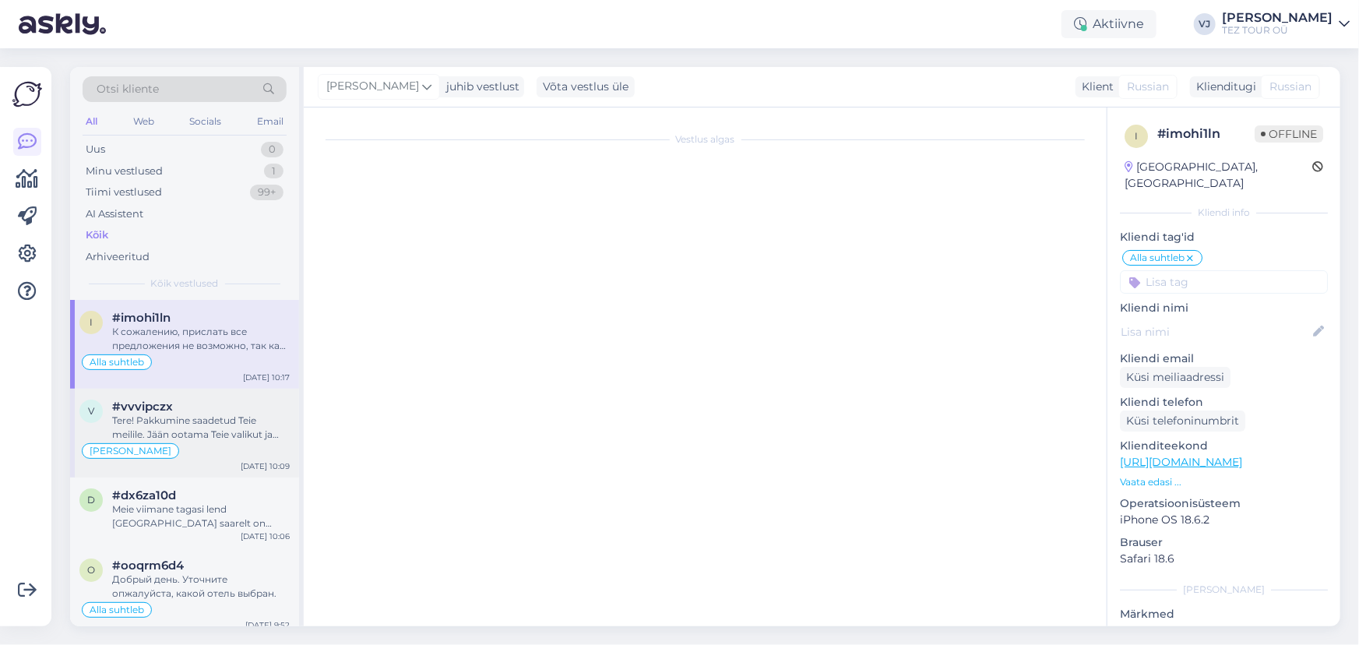
scroll to position [497, 0]
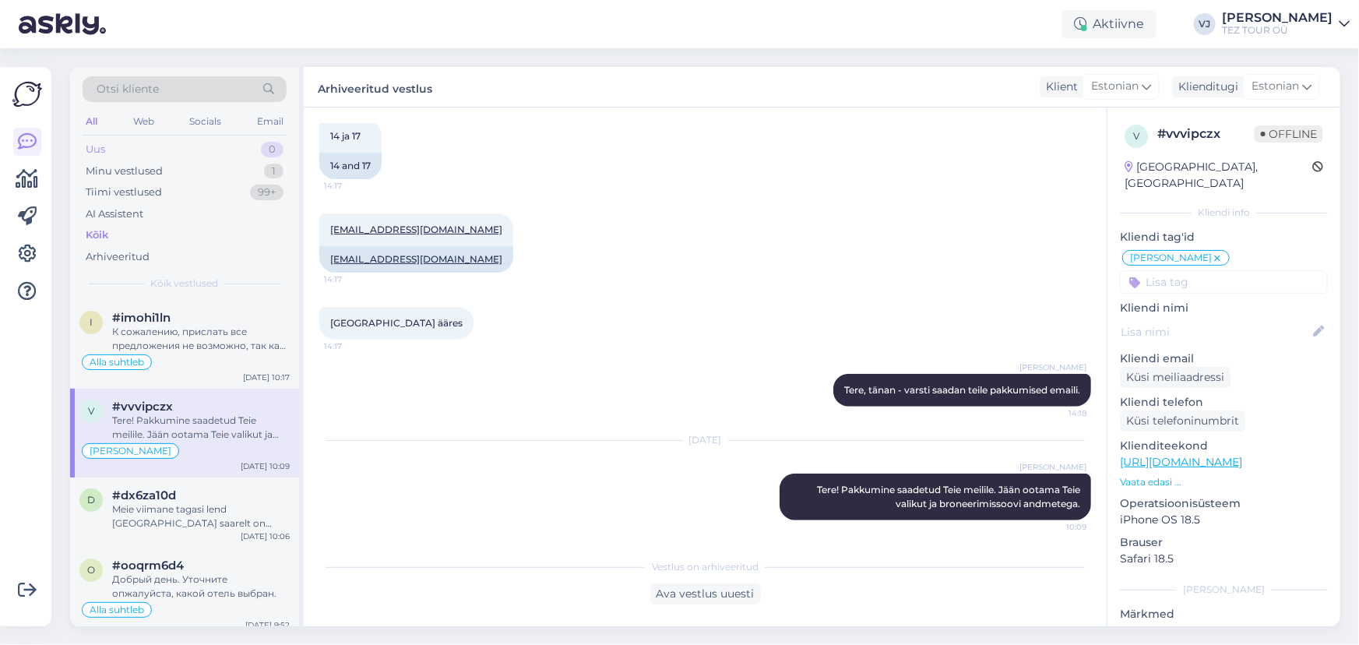
click at [218, 149] on div "Uus 0" at bounding box center [185, 150] width 204 height 22
